Goal: Information Seeking & Learning: Learn about a topic

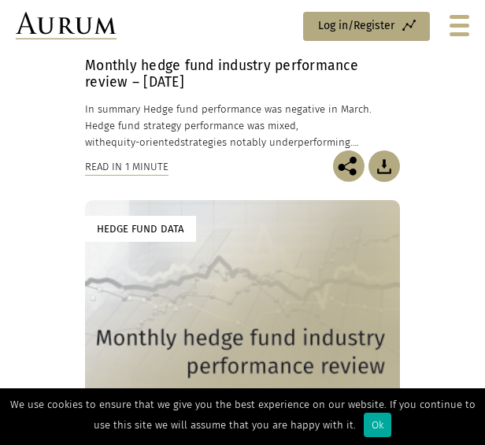
scroll to position [4624, 0]
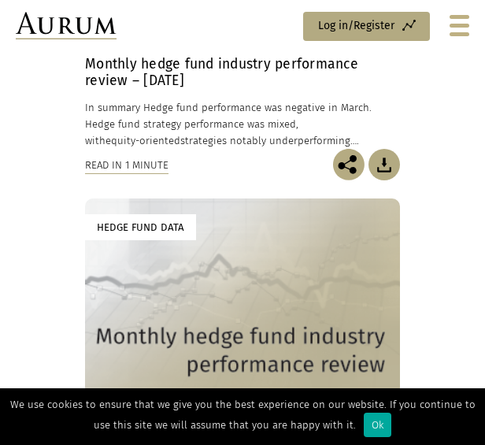
click at [460, 31] on div at bounding box center [460, 25] width 20 height 21
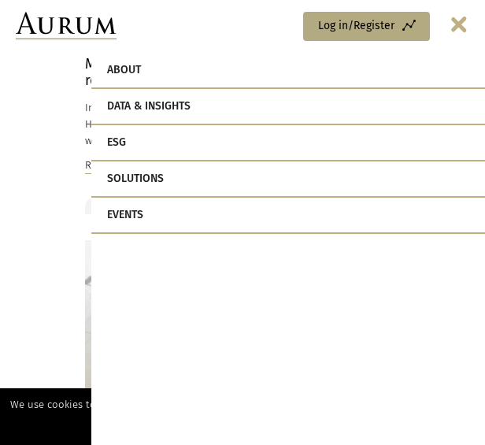
click at [142, 180] on link "Solutions" at bounding box center [288, 179] width 394 height 36
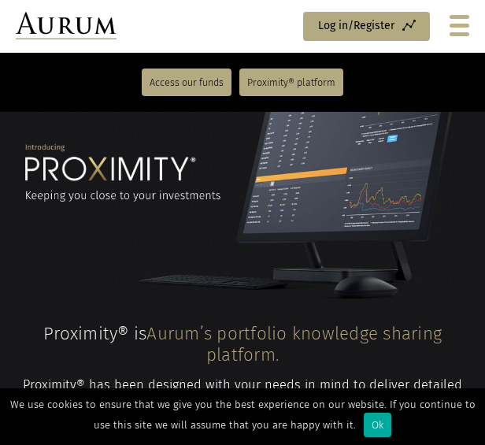
scroll to position [1517, 0]
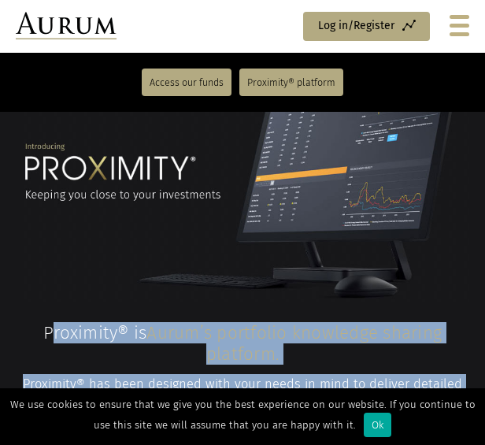
drag, startPoint x: 47, startPoint y: 199, endPoint x: 381, endPoint y: 275, distance: 342.3
click at [381, 322] on div "Proximity® is [PERSON_NAME]’s portfolio knowledge sharing platform. Proximity® …" at bounding box center [243, 385] width 454 height 127
drag, startPoint x: 381, startPoint y: 275, endPoint x: 139, endPoint y: 264, distance: 242.8
click at [139, 374] on p "Proximity® has been designed with your needs in mind to deliver detailed inform…" at bounding box center [243, 395] width 454 height 42
drag, startPoint x: 43, startPoint y: 202, endPoint x: 350, endPoint y: 273, distance: 315.1
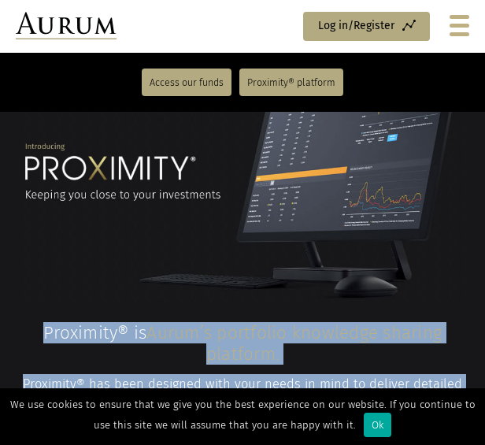
click at [350, 322] on div "Proximity® is [PERSON_NAME]’s portfolio knowledge sharing platform. Proximity® …" at bounding box center [243, 385] width 454 height 127
copy div "Proximity® is [PERSON_NAME]’s portfolio knowledge sharing platform. Proximity® …"
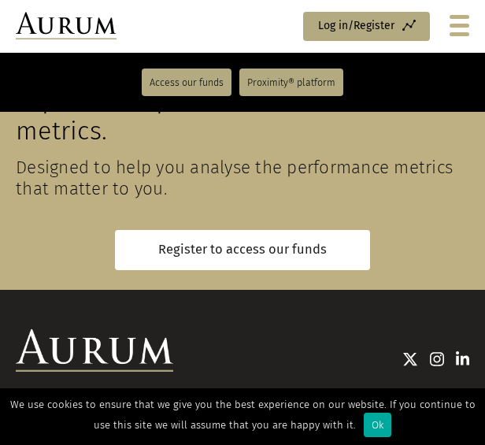
scroll to position [4169, 0]
